Goal: Contribute content: Contribute content

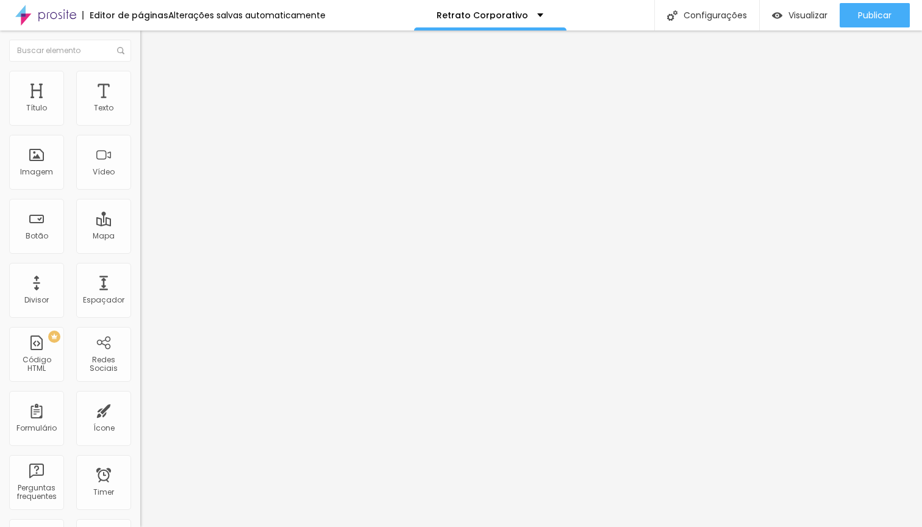
click at [140, 78] on img at bounding box center [145, 76] width 11 height 11
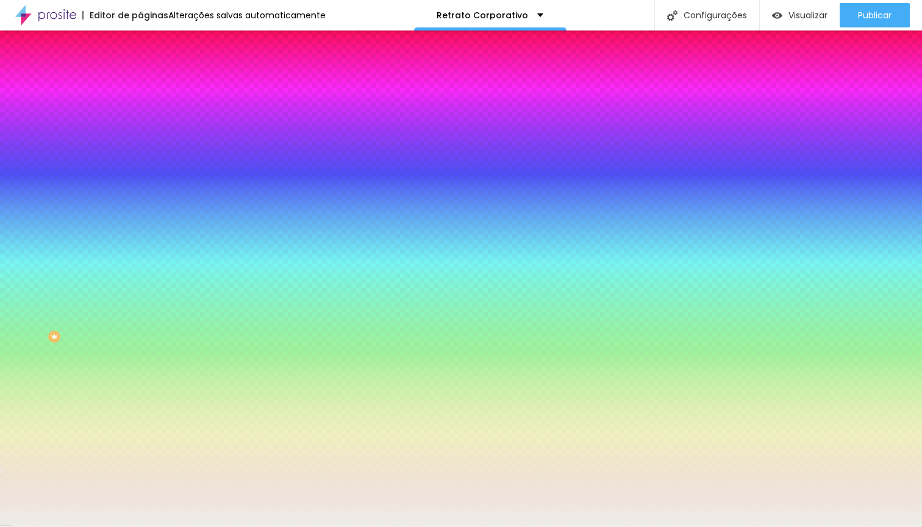
click at [140, 112] on span "Adicionar imagem" at bounding box center [179, 107] width 79 height 10
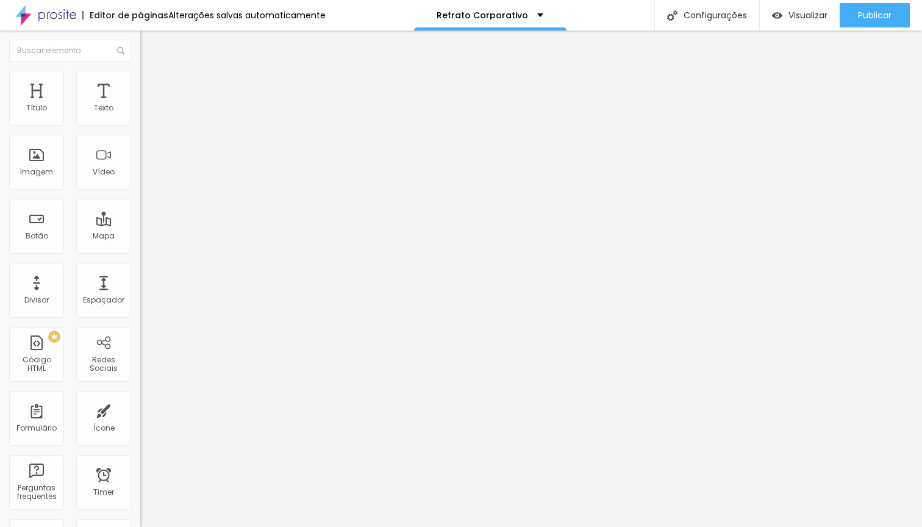
click at [140, 77] on img at bounding box center [145, 76] width 11 height 11
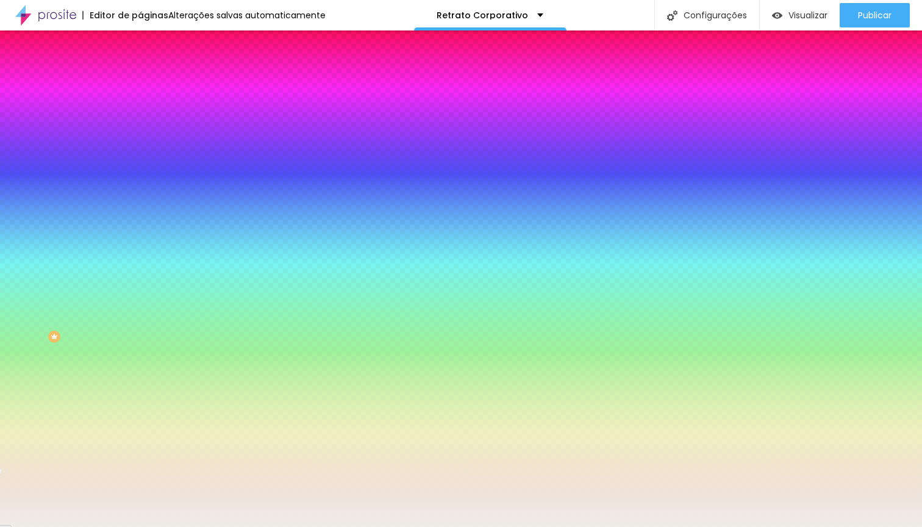
click at [207, 110] on img at bounding box center [210, 105] width 7 height 7
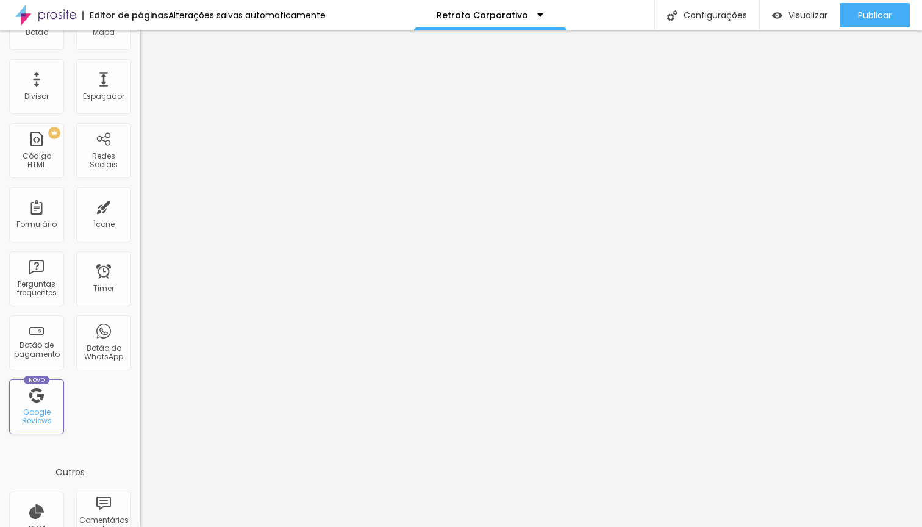
scroll to position [0, 0]
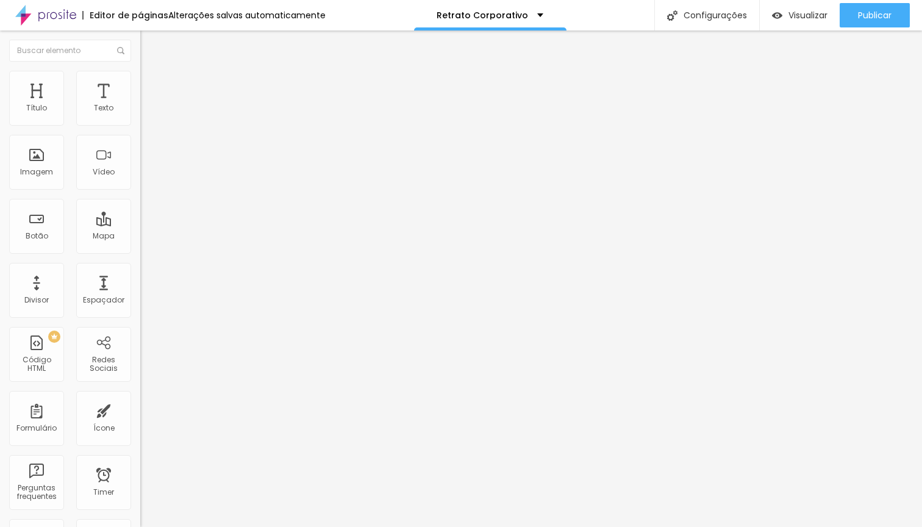
click at [140, 244] on input at bounding box center [223, 250] width 166 height 12
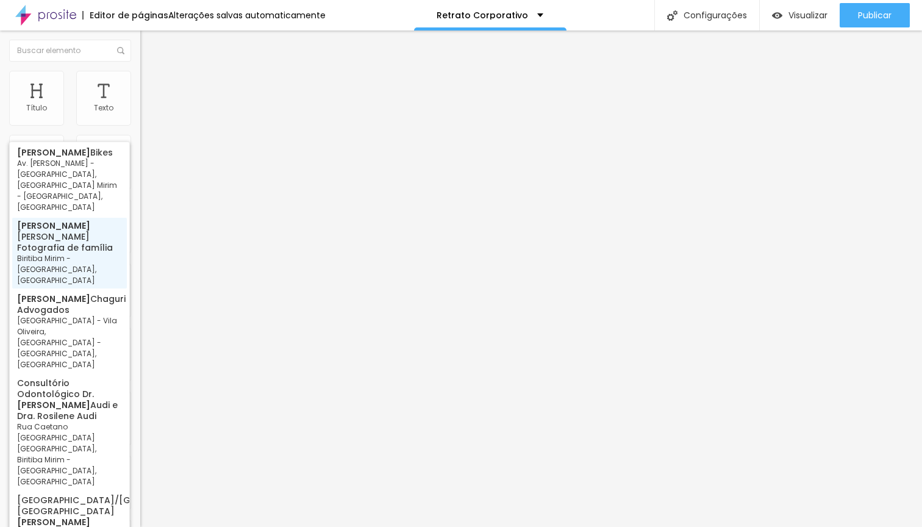
type input "[PERSON_NAME] Fotografia de família, [PERSON_NAME] - [GEOGRAPHIC_DATA], [GEOGRA…"
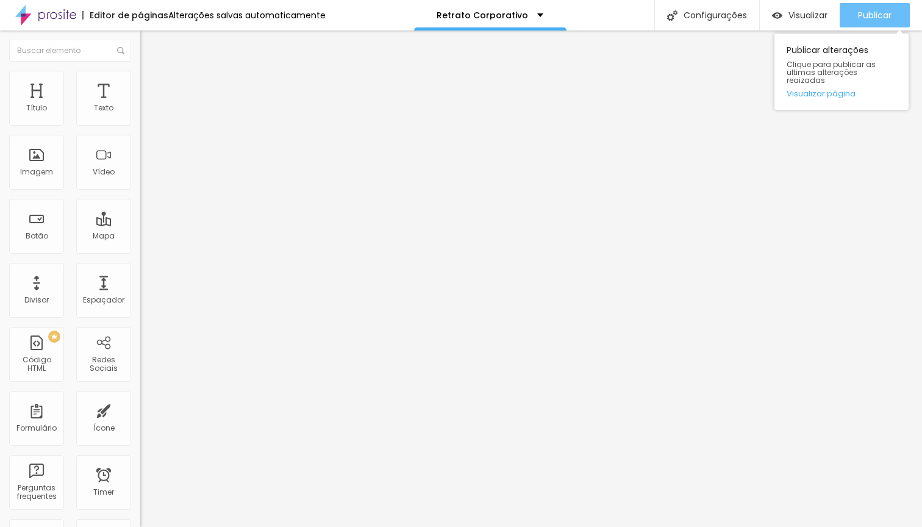
click at [882, 16] on span "Publicar" at bounding box center [875, 15] width 34 height 10
click at [870, 9] on div "Publicar" at bounding box center [875, 15] width 34 height 24
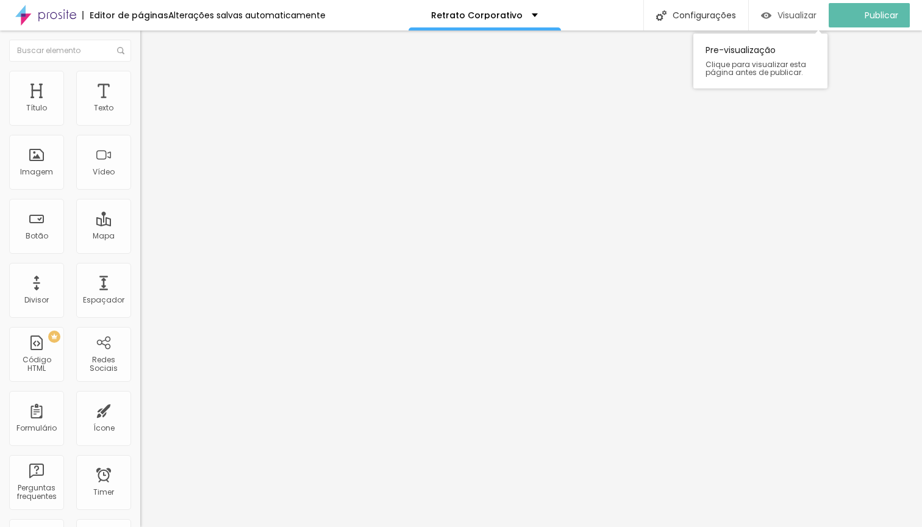
click at [798, 13] on span "Visualizar" at bounding box center [797, 15] width 39 height 10
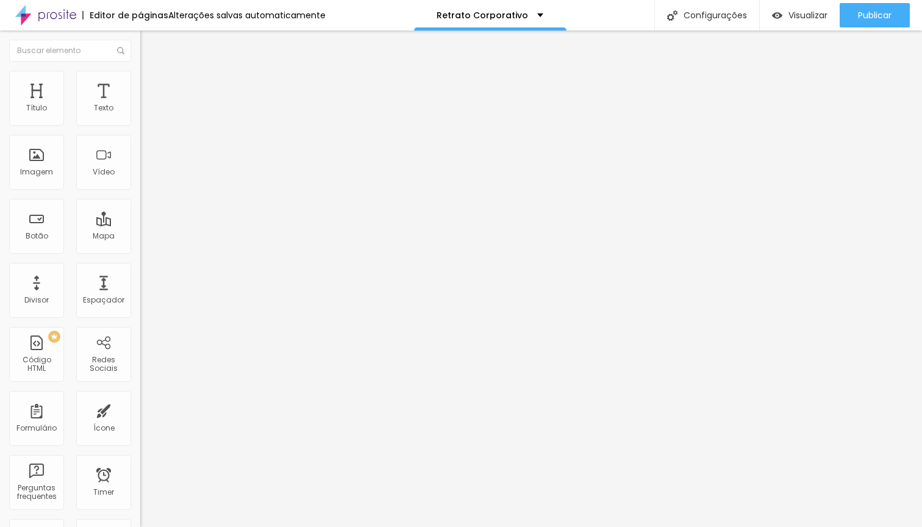
click at [140, 76] on img at bounding box center [145, 76] width 11 height 11
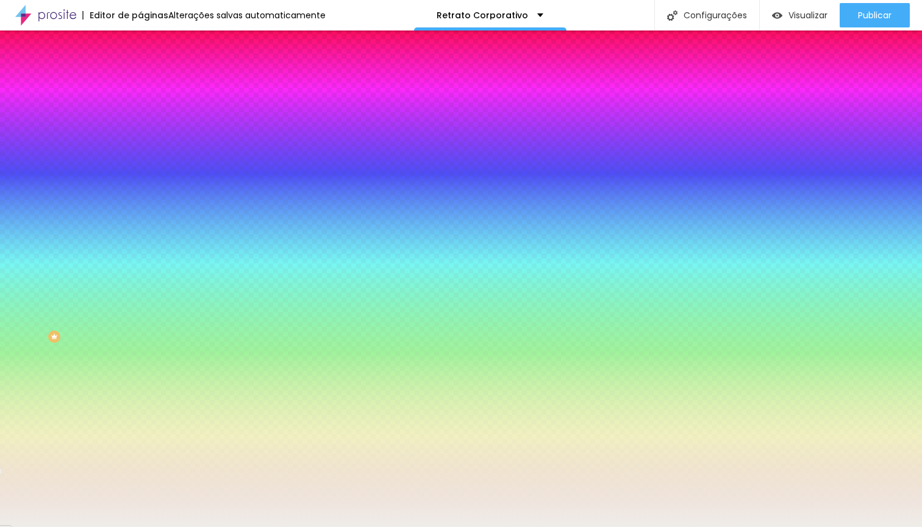
click at [140, 112] on span "Adicionar imagem" at bounding box center [179, 107] width 79 height 10
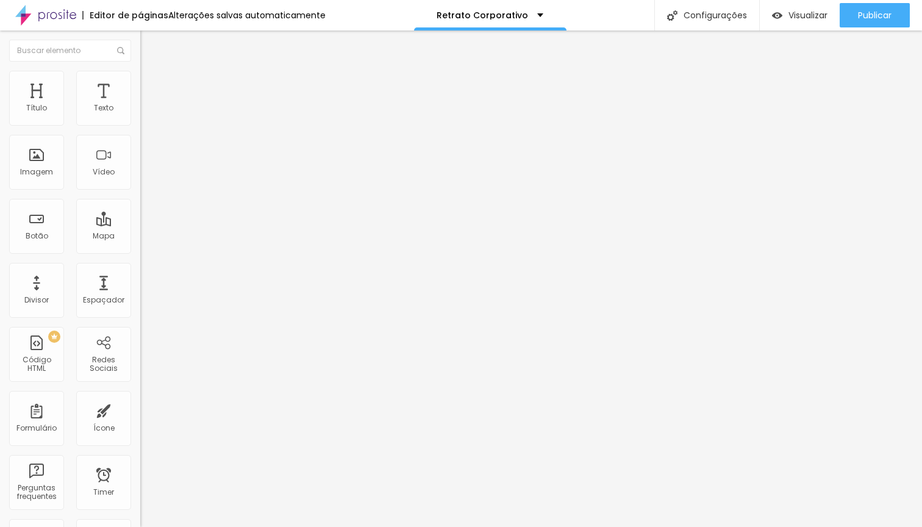
click at [140, 105] on span "Trocar imagem" at bounding box center [173, 100] width 66 height 10
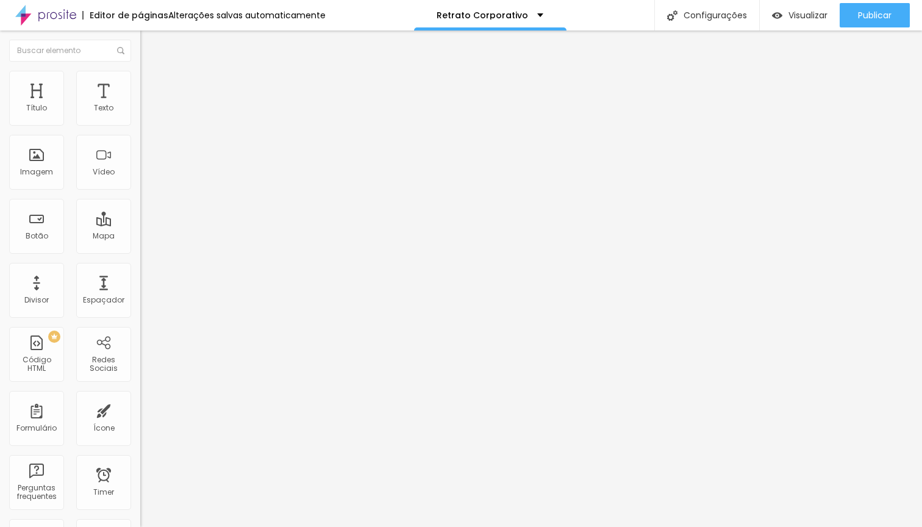
click at [140, 191] on span "Original" at bounding box center [154, 186] width 29 height 10
click at [140, 213] on span "Quadrado" at bounding box center [160, 207] width 40 height 10
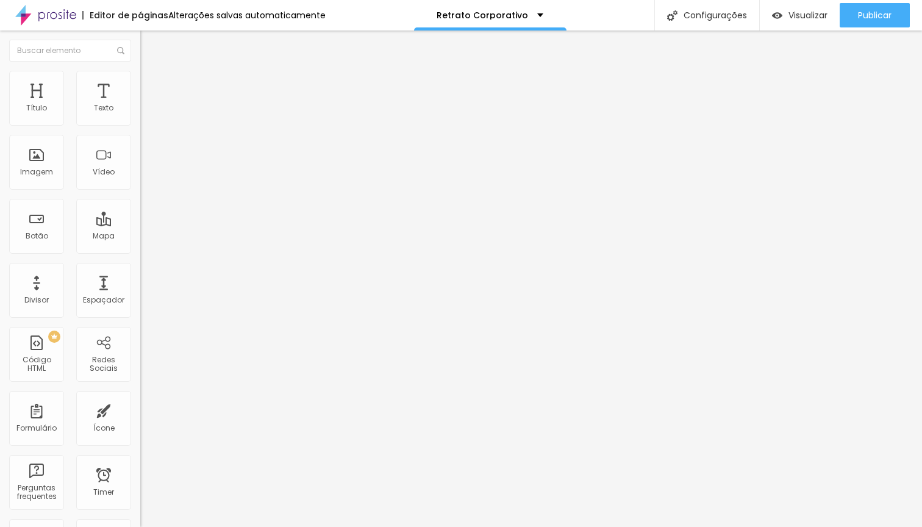
click at [140, 78] on img at bounding box center [145, 76] width 11 height 11
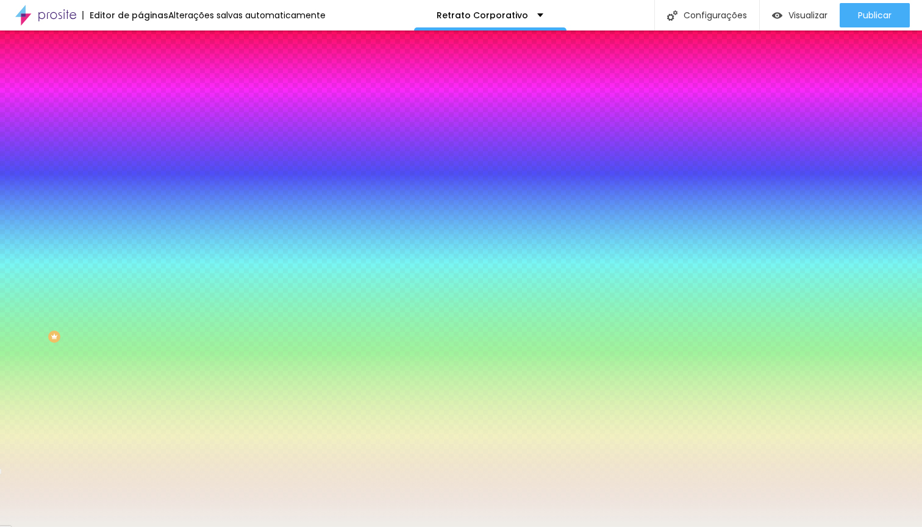
click at [140, 112] on span "Adicionar imagem" at bounding box center [179, 107] width 79 height 10
click at [140, 166] on div at bounding box center [210, 166] width 140 height 0
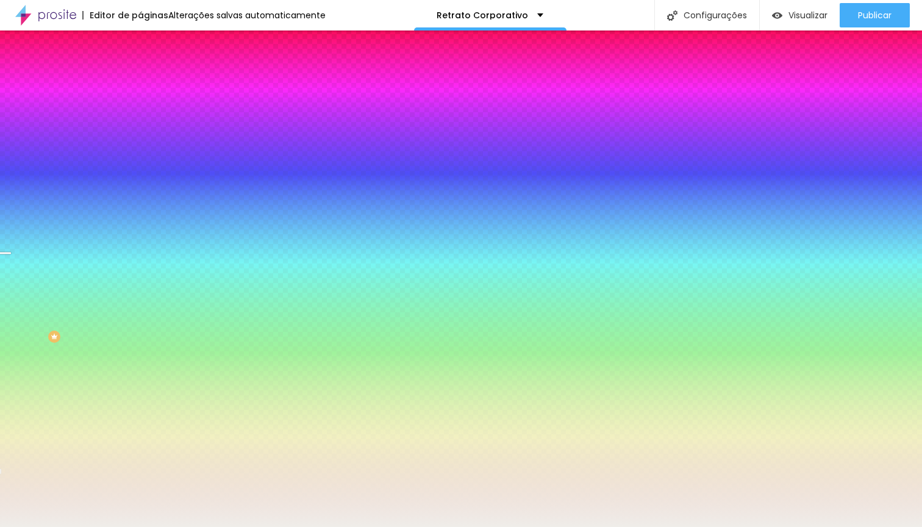
click at [126, 281] on div at bounding box center [461, 263] width 922 height 527
drag, startPoint x: 126, startPoint y: 281, endPoint x: 121, endPoint y: 318, distance: 37.5
click at [11, 468] on div at bounding box center [5, 469] width 12 height 2
drag, startPoint x: 121, startPoint y: 318, endPoint x: 120, endPoint y: 361, distance: 43.3
click at [140, 361] on div "Editar Seção Conteúdo Estilo Avançado Imagem de fundo Trocar imagem Efeito da I…" at bounding box center [210, 278] width 140 height 496
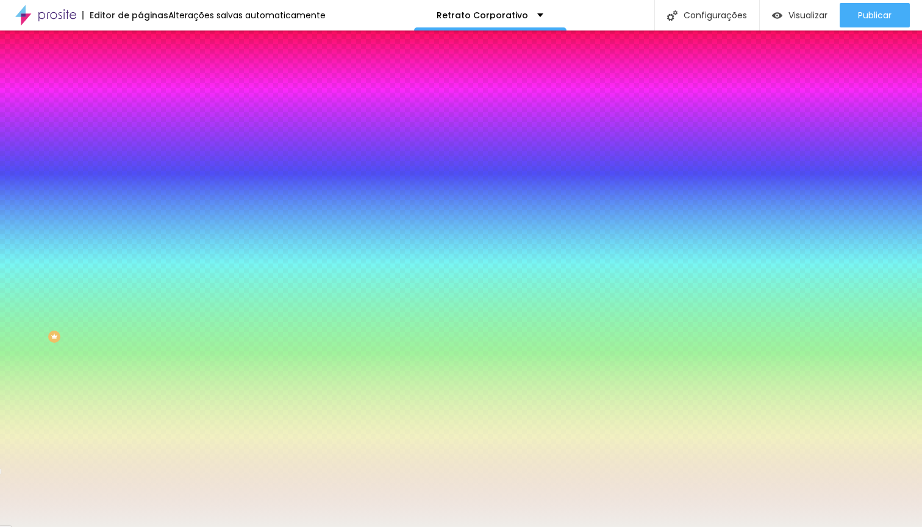
click at [140, 112] on span "Trocar imagem" at bounding box center [173, 107] width 66 height 10
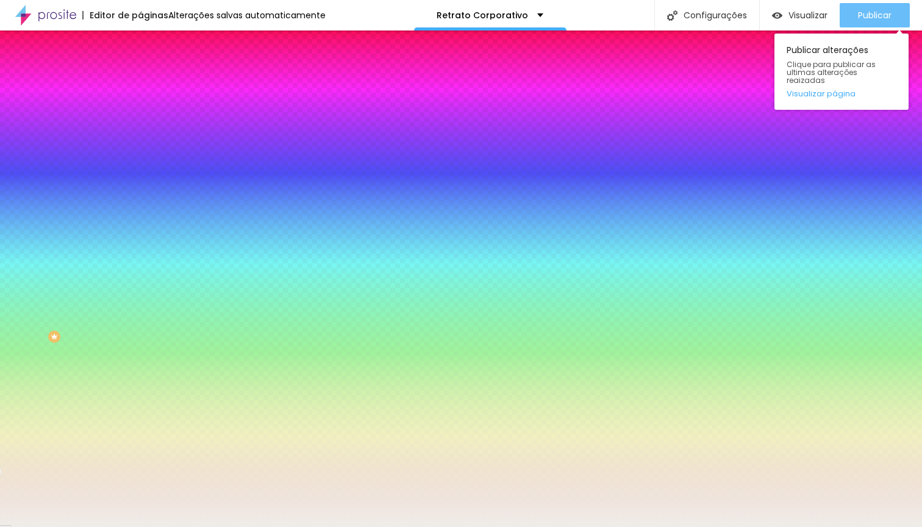
click at [873, 14] on span "Publicar" at bounding box center [875, 15] width 34 height 10
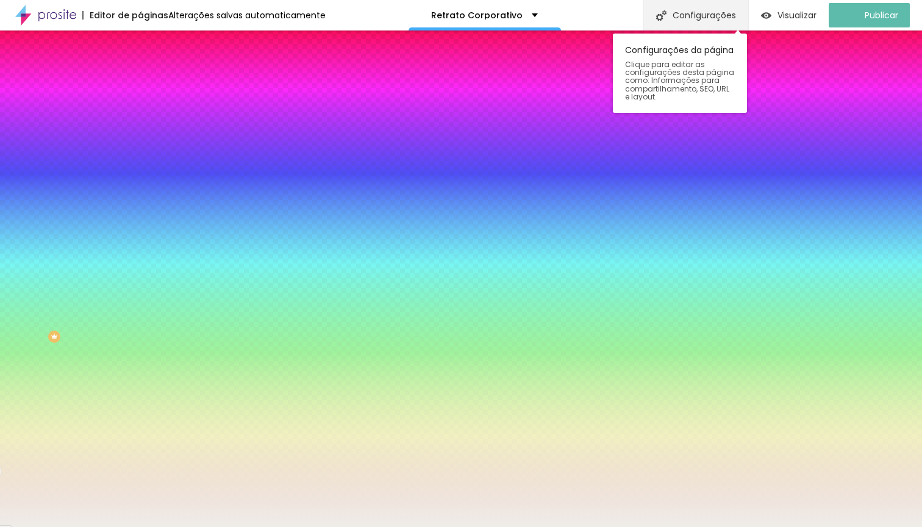
click at [704, 15] on div "Configurações" at bounding box center [695, 15] width 105 height 30
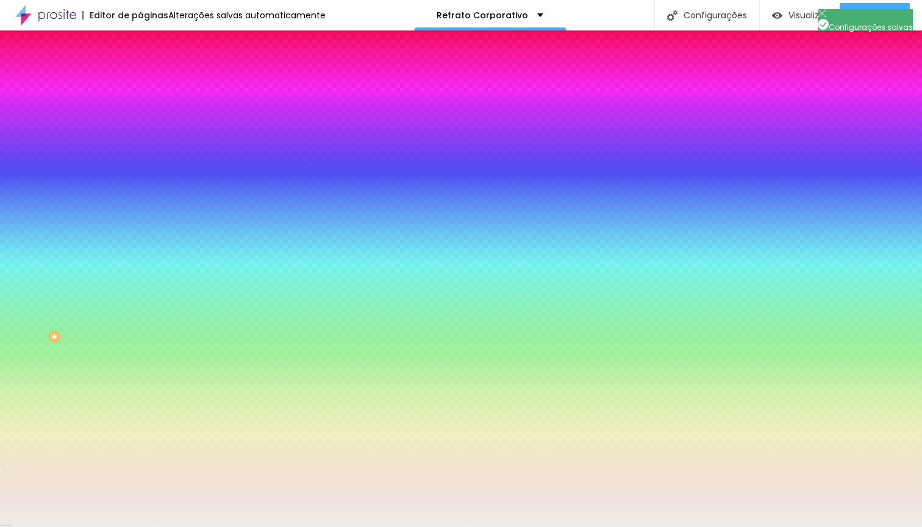
click at [140, 112] on span "Trocar imagem" at bounding box center [173, 107] width 66 height 10
click at [140, 166] on div at bounding box center [210, 166] width 140 height 0
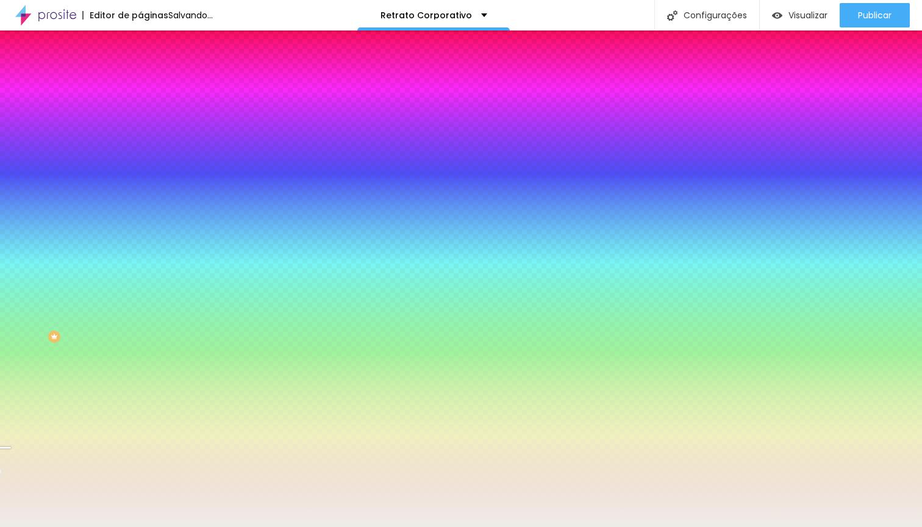
drag, startPoint x: 125, startPoint y: 278, endPoint x: 130, endPoint y: 315, distance: 36.9
click at [140, 178] on div at bounding box center [210, 178] width 140 height 0
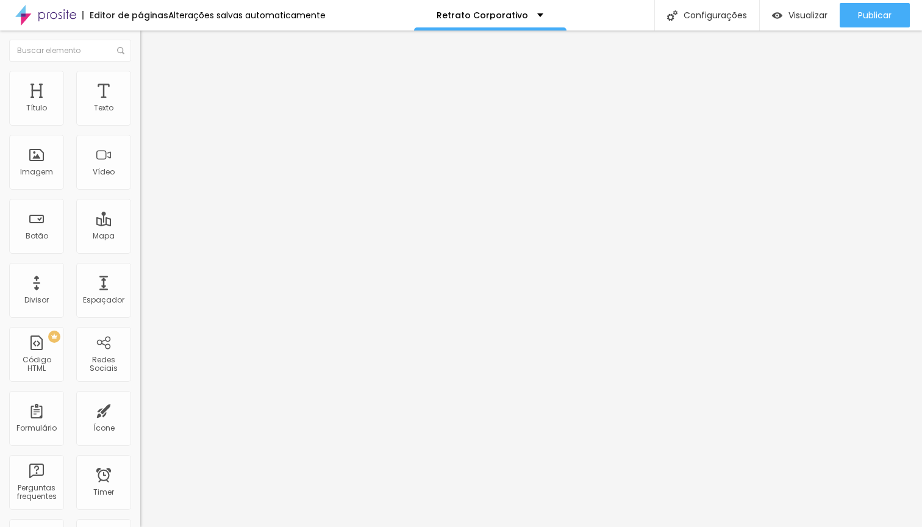
click at [140, 76] on li "Estilo" at bounding box center [210, 77] width 140 height 12
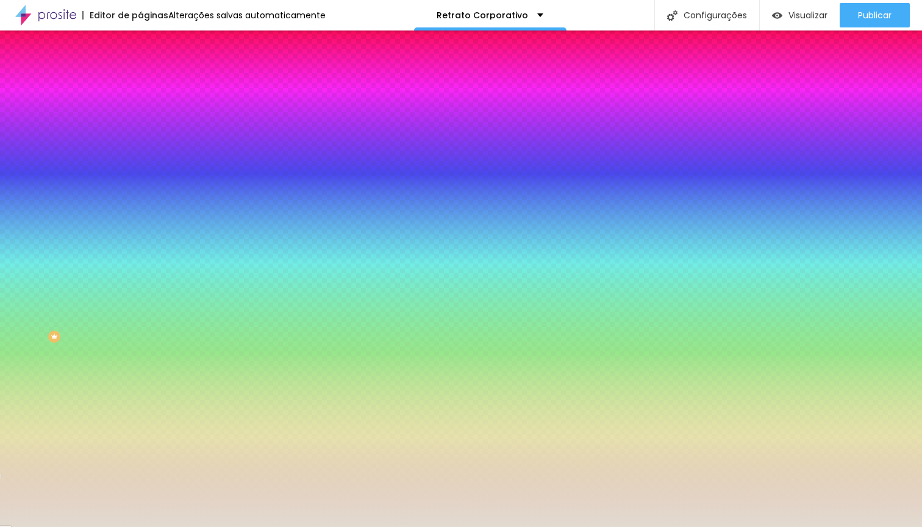
click at [140, 112] on span "Adicionar imagem" at bounding box center [179, 107] width 79 height 10
click at [140, 166] on div at bounding box center [210, 166] width 140 height 0
drag, startPoint x: 123, startPoint y: 304, endPoint x: 121, endPoint y: 323, distance: 19.6
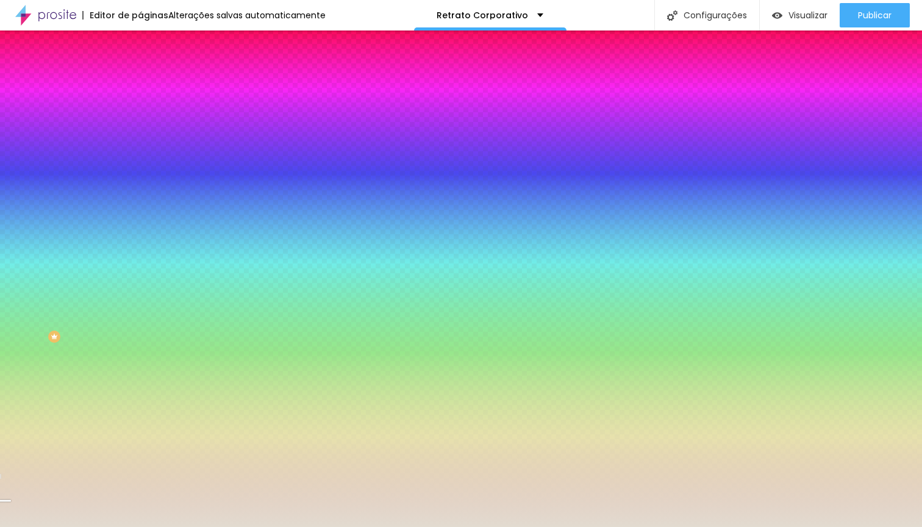
click at [121, 323] on div at bounding box center [461, 263] width 922 height 527
drag, startPoint x: 121, startPoint y: 320, endPoint x: 119, endPoint y: 339, distance: 19.6
click at [140, 339] on div "Editar Seção Conteúdo Estilo Avançado Imagem de fundo Trocar imagem Efeito da I…" at bounding box center [210, 278] width 140 height 496
click at [207, 110] on img at bounding box center [210, 105] width 7 height 7
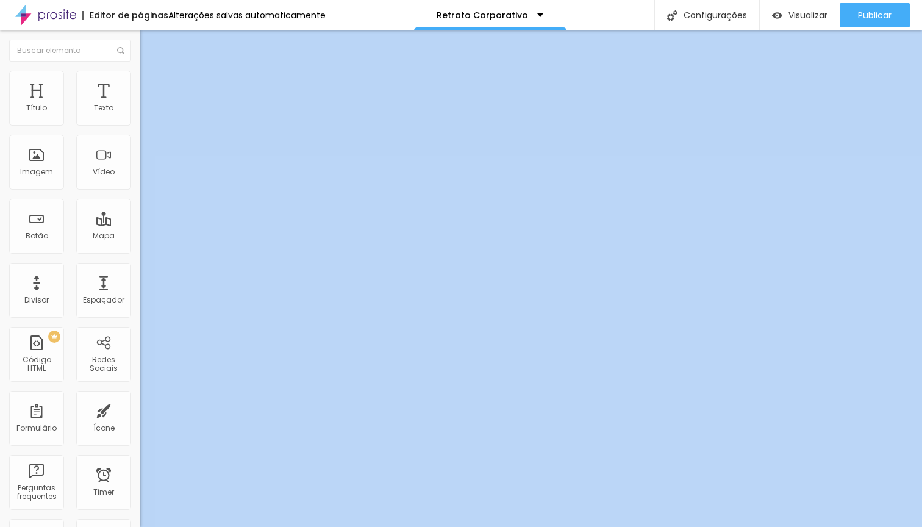
click at [140, 71] on img at bounding box center [145, 76] width 11 height 11
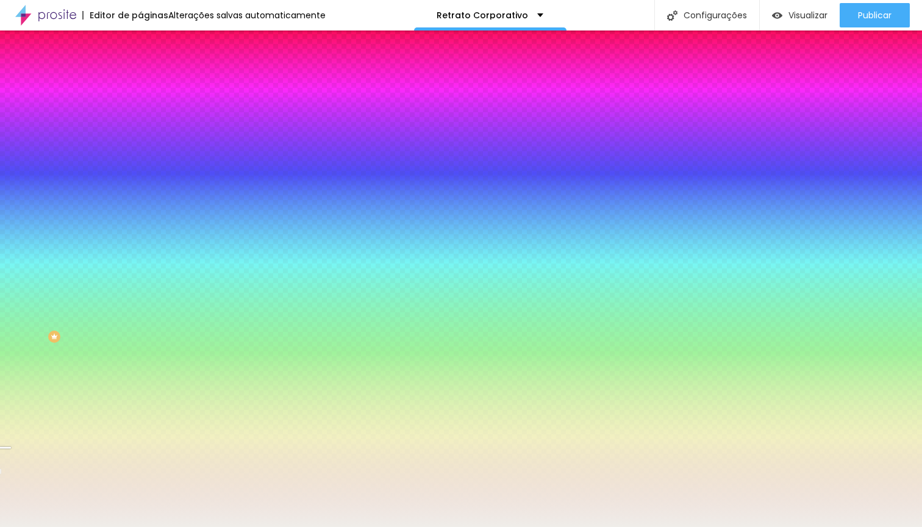
click at [207, 110] on img at bounding box center [210, 105] width 7 height 7
click at [140, 166] on div at bounding box center [210, 166] width 140 height 0
drag, startPoint x: 123, startPoint y: 314, endPoint x: 123, endPoint y: 364, distance: 50.6
click at [140, 364] on div "Editar Seção Conteúdo Estilo Avançado Imagem de fundo Adicionar imagem Efeito d…" at bounding box center [210, 278] width 140 height 496
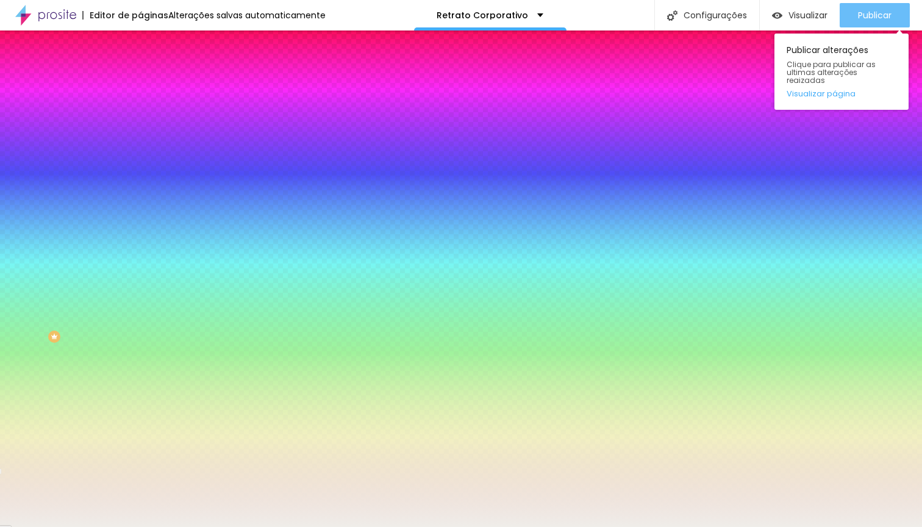
click at [878, 11] on span "Publicar" at bounding box center [875, 15] width 34 height 10
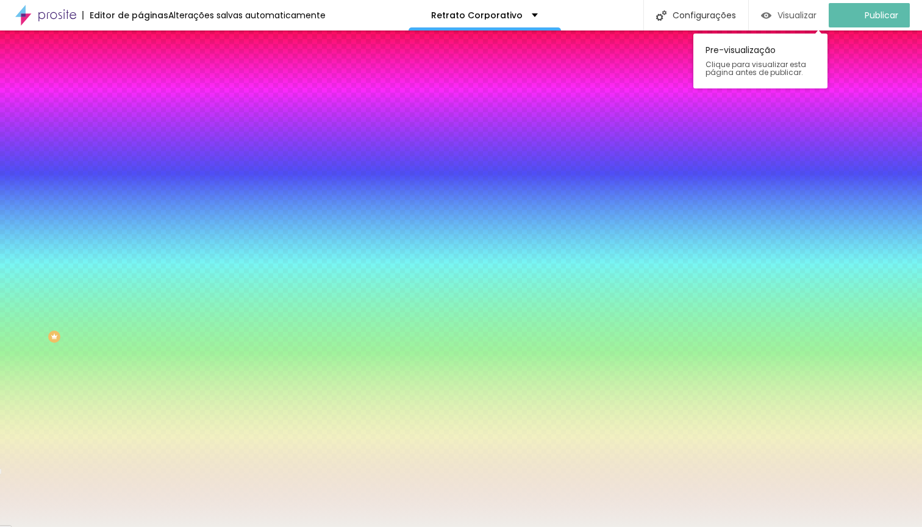
click at [805, 15] on span "Visualizar" at bounding box center [797, 15] width 39 height 10
